Goal: Transaction & Acquisition: Purchase product/service

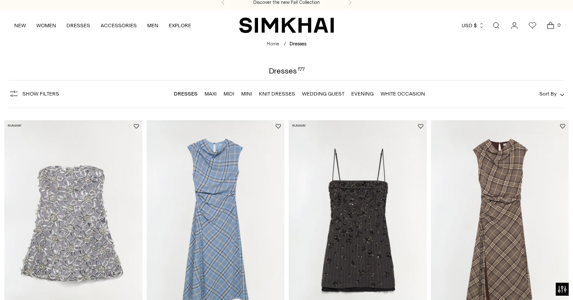
scroll to position [5, 0]
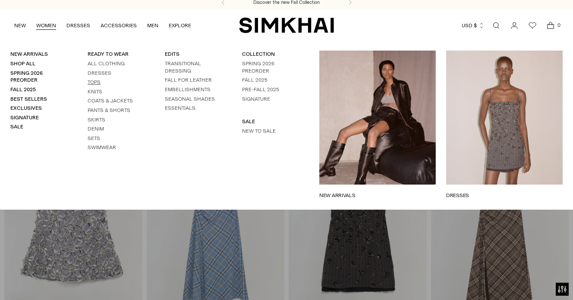
click at [95, 81] on link "Tops" at bounding box center [94, 82] width 13 height 6
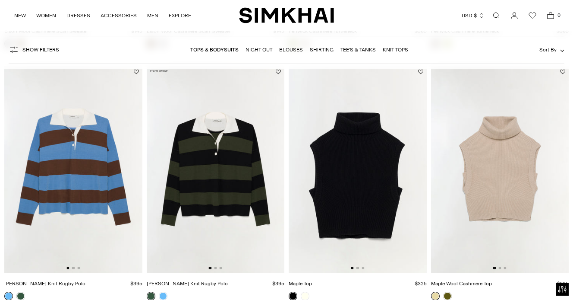
scroll to position [1326, 0]
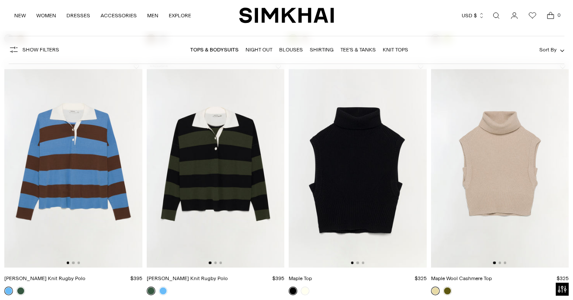
click at [355, 187] on img at bounding box center [358, 163] width 138 height 207
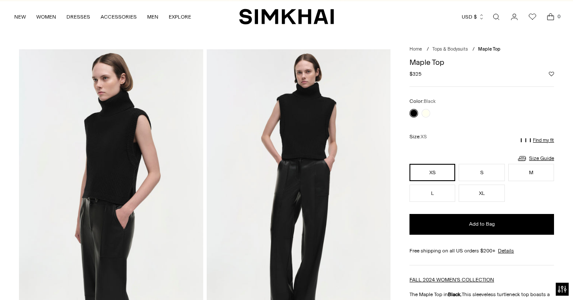
scroll to position [16, 0]
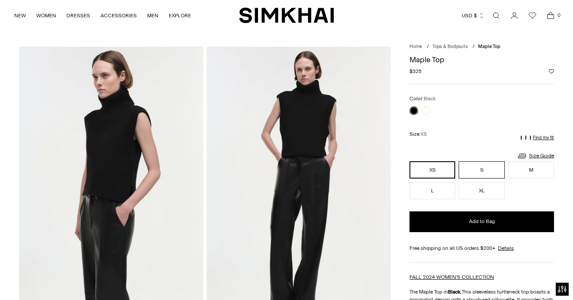
click at [483, 172] on button "S" at bounding box center [482, 169] width 46 height 17
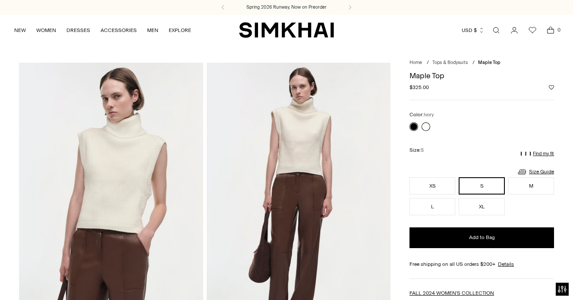
click at [427, 127] on link at bounding box center [426, 126] width 9 height 9
